Goal: Transaction & Acquisition: Purchase product/service

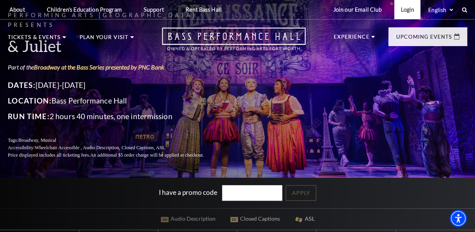
click at [405, 9] on link "Login" at bounding box center [407, 9] width 26 height 19
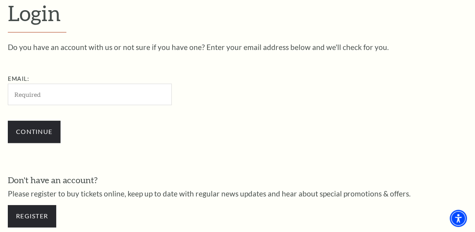
click at [91, 89] on input "Email:" at bounding box center [90, 94] width 164 height 21
type input "mark.wall@alcon.com"
drag, startPoint x: 94, startPoint y: 97, endPoint x: 3, endPoint y: 86, distance: 91.6
click at [3, 86] on div "Login Do you have an account with us or not sure if you have one? Enter your em…" at bounding box center [237, 118] width 475 height 336
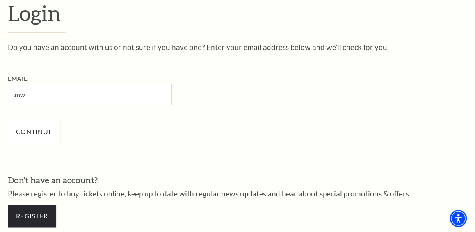
type input "[EMAIL_ADDRESS][DOMAIN_NAME]"
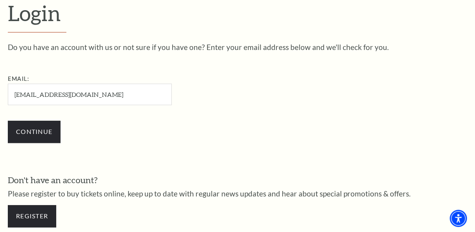
click at [105, 163] on div "Do you have an account with us or not sure if you have one? Enter your email ad…" at bounding box center [237, 139] width 459 height 192
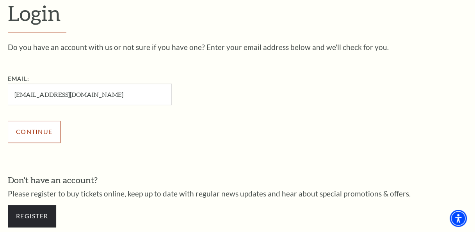
click at [36, 132] on input "Continue" at bounding box center [34, 132] width 53 height 22
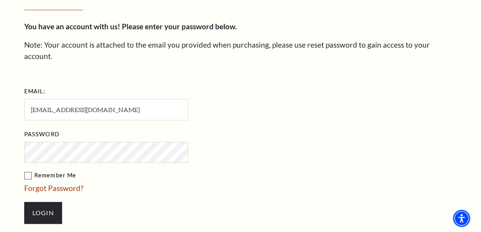
scroll to position [250, 0]
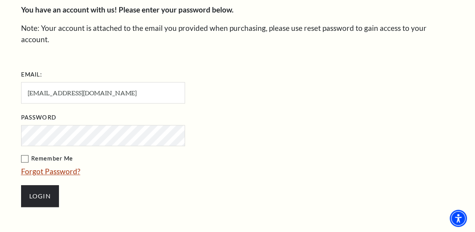
click at [52, 167] on link "Forgot Password?" at bounding box center [50, 171] width 59 height 9
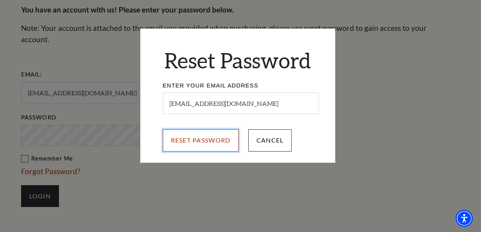
click at [205, 148] on input "Reset Password" at bounding box center [201, 140] width 76 height 22
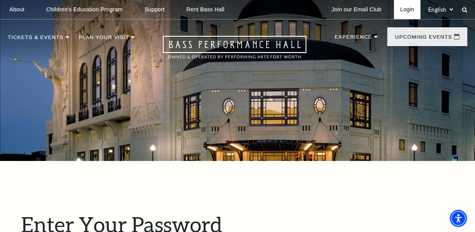
click at [415, 10] on link "Login" at bounding box center [407, 9] width 27 height 19
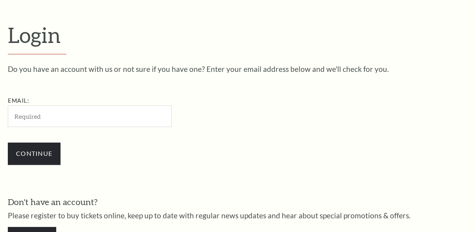
scroll to position [204, 0]
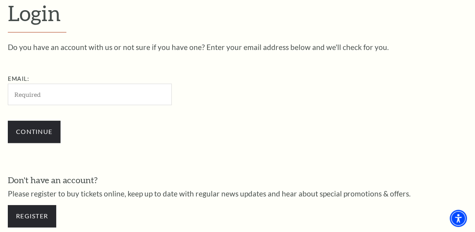
click at [99, 98] on input "Email:" at bounding box center [90, 94] width 164 height 21
type input "[EMAIL_ADDRESS][DOMAIN_NAME]"
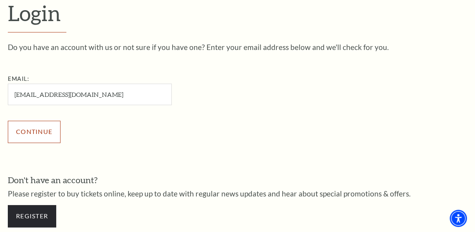
click at [32, 130] on input "Continue" at bounding box center [34, 132] width 53 height 22
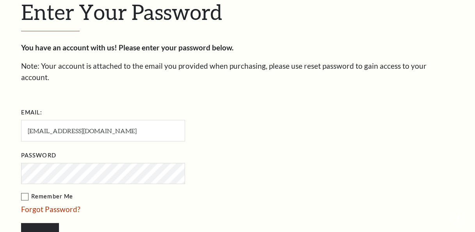
scroll to position [211, 0]
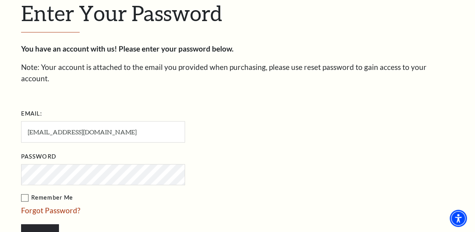
click at [22, 193] on label "Remember Me" at bounding box center [142, 198] width 242 height 10
click at [0, 0] on input "Remember Me" at bounding box center [0, 0] width 0 height 0
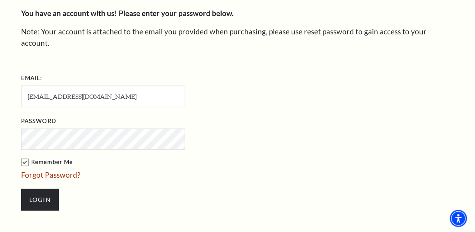
scroll to position [289, 0]
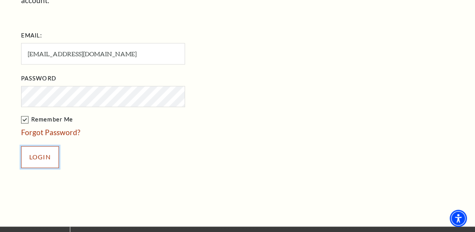
click at [50, 146] on input "Login" at bounding box center [40, 157] width 38 height 22
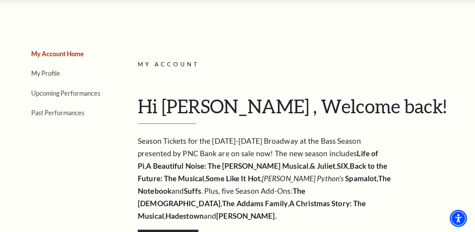
scroll to position [78, 0]
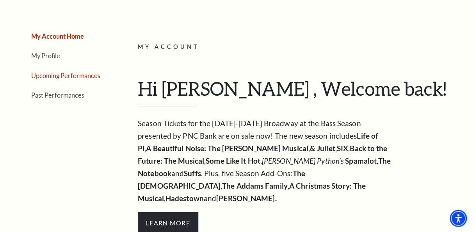
click at [89, 76] on link "Upcoming Performances" at bounding box center [65, 75] width 69 height 7
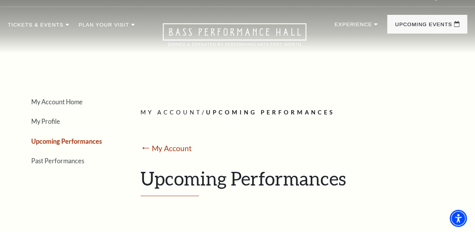
scroll to position [0, 0]
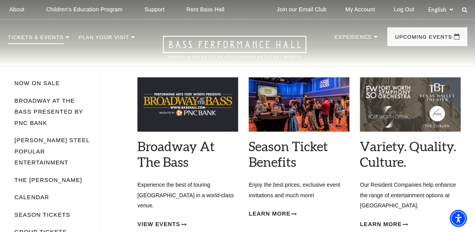
click at [372, 119] on img at bounding box center [410, 104] width 101 height 54
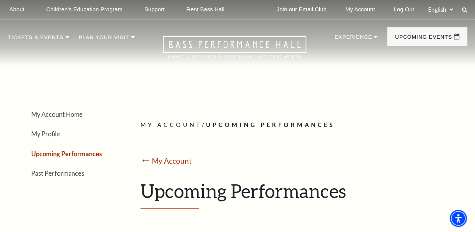
click at [345, 142] on div "My Account / Upcoming Performances ⭠ My Account Upcoming Performances" at bounding box center [301, 164] width 321 height 89
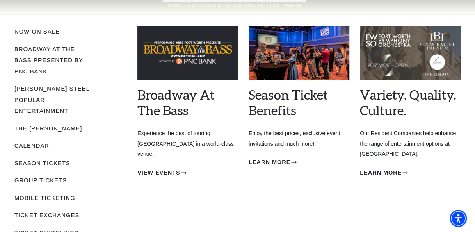
scroll to position [39, 0]
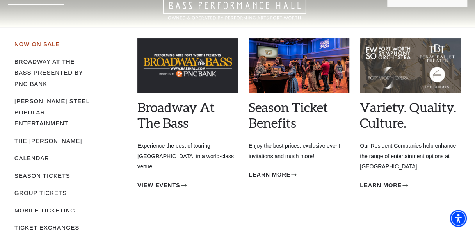
click at [40, 43] on link "Now On Sale" at bounding box center [36, 44] width 45 height 6
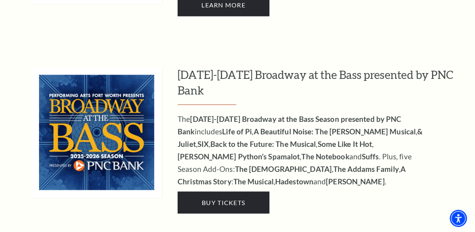
scroll to position [663, 0]
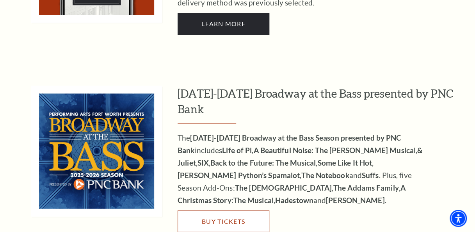
click at [240, 217] on span "Buy Tickets" at bounding box center [223, 220] width 43 height 7
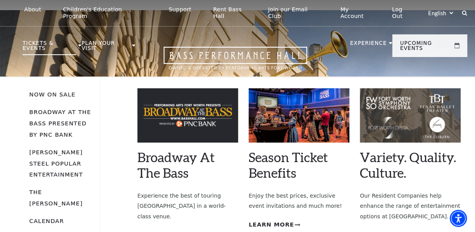
click at [384, 230] on span "Learn More" at bounding box center [382, 235] width 45 height 10
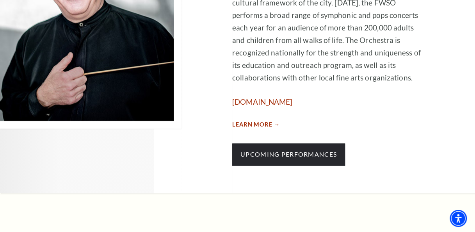
scroll to position [546, 0]
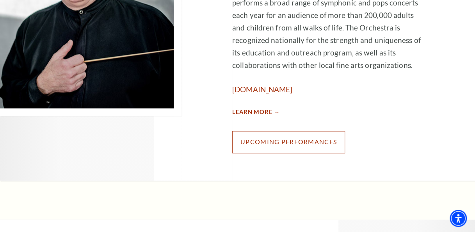
click at [257, 134] on link "Upcoming Performances" at bounding box center [288, 142] width 113 height 22
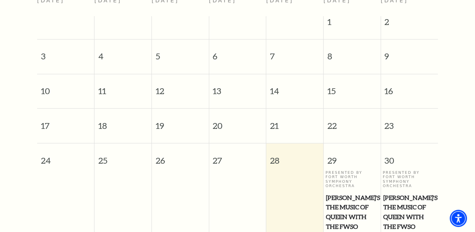
scroll to position [261, 0]
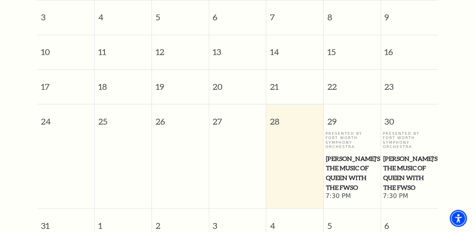
click at [358, 155] on span "Windborne's The Music of Queen with the FWSO" at bounding box center [352, 173] width 52 height 39
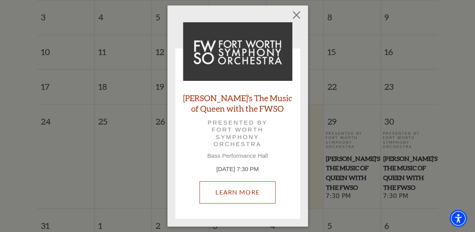
click at [253, 195] on link "Learn More" at bounding box center [237, 192] width 76 height 22
